Goal: Use online tool/utility

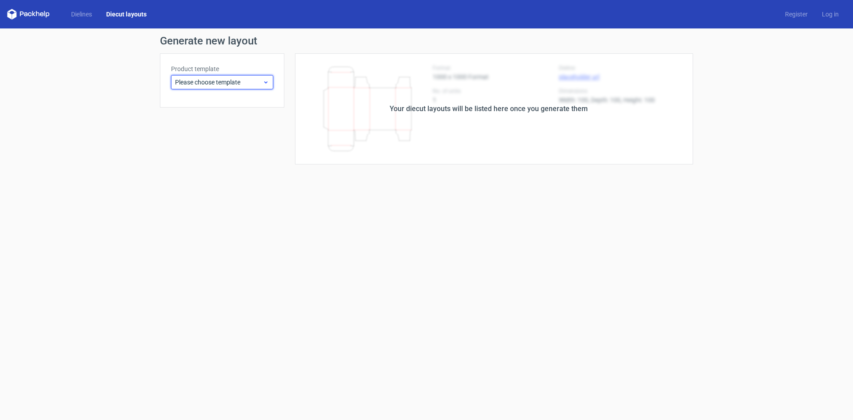
click at [266, 83] on use at bounding box center [265, 82] width 3 height 2
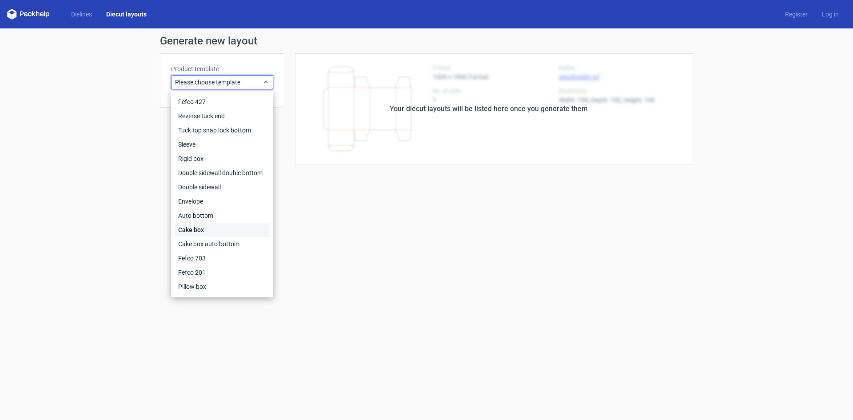
click at [223, 232] on div "Cake box" at bounding box center [222, 229] width 95 height 14
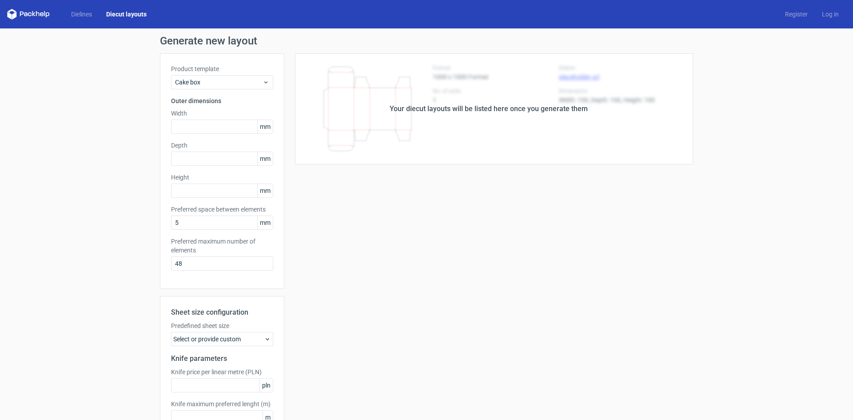
click at [442, 131] on div "Your diecut layouts will be listed here once you generate them" at bounding box center [488, 108] width 409 height 111
click at [456, 114] on div "Your diecut layouts will be listed here once you generate them" at bounding box center [488, 108] width 198 height 11
click at [571, 155] on div "Your diecut layouts will be listed here once you generate them" at bounding box center [488, 108] width 409 height 111
click at [438, 99] on div "Your diecut layouts will be listed here once you generate them" at bounding box center [488, 108] width 409 height 111
click at [407, 117] on div "Your diecut layouts will be listed here once you generate them" at bounding box center [488, 108] width 409 height 111
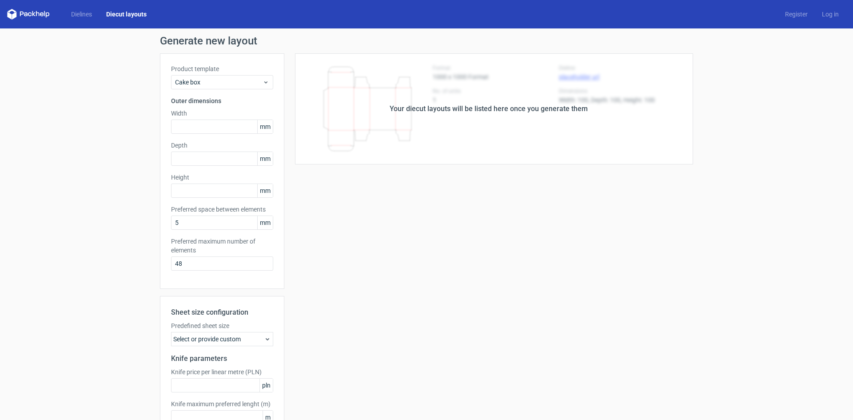
click at [413, 108] on div "Your diecut layouts will be listed here once you generate them" at bounding box center [488, 108] width 198 height 11
click at [468, 108] on div "Your diecut layouts will be listed here once you generate them" at bounding box center [488, 108] width 198 height 11
click at [37, 15] on icon at bounding box center [28, 14] width 43 height 11
click at [202, 119] on input "text" at bounding box center [222, 126] width 102 height 14
type input "656"
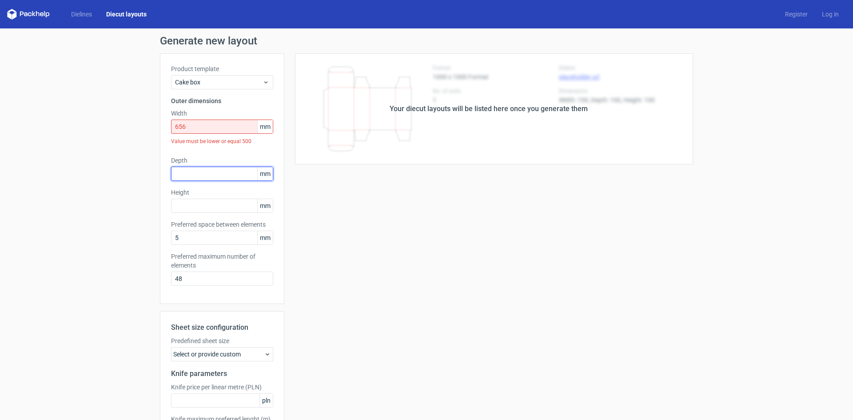
click at [212, 160] on div "Depth mm" at bounding box center [222, 168] width 102 height 25
click at [207, 178] on input "text" at bounding box center [222, 174] width 102 height 14
